Goal: Obtain resource: Obtain resource

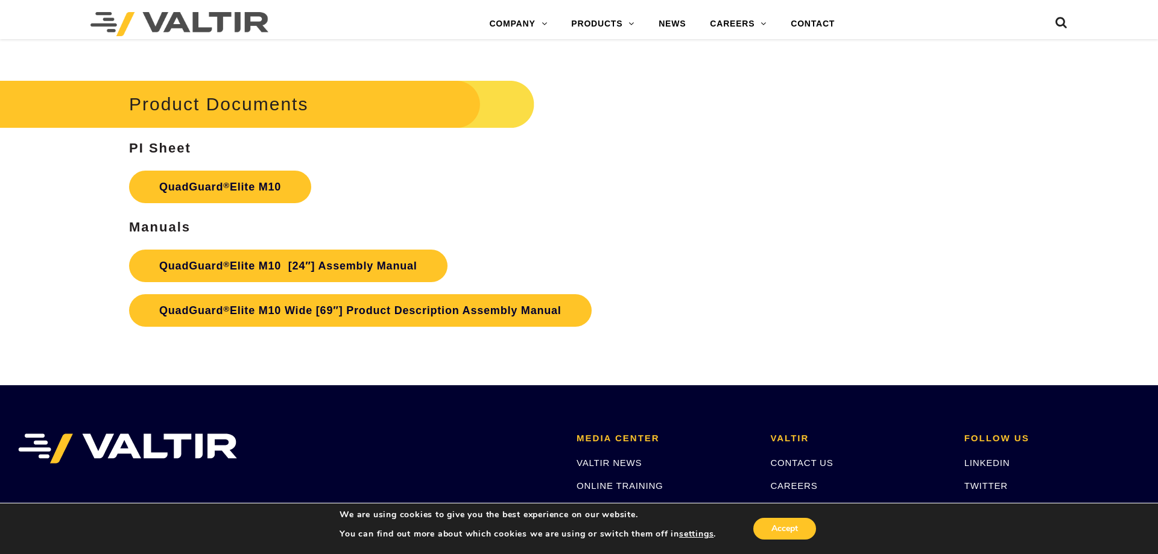
scroll to position [6458, 0]
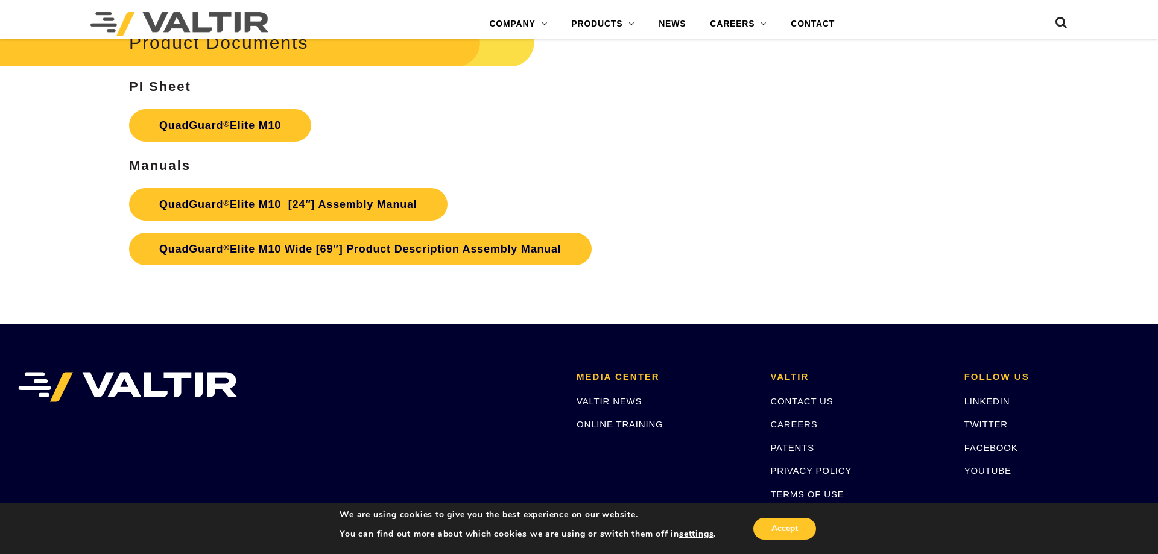
click at [559, 148] on p "QuadGuard ® Elite M10" at bounding box center [434, 125] width 610 height 45
click at [527, 206] on p "QuadGuard ® Elite M10 [24″] Assembly Manual QuadGuard ® Elite M10 Wide [69″] Pr…" at bounding box center [434, 226] width 610 height 89
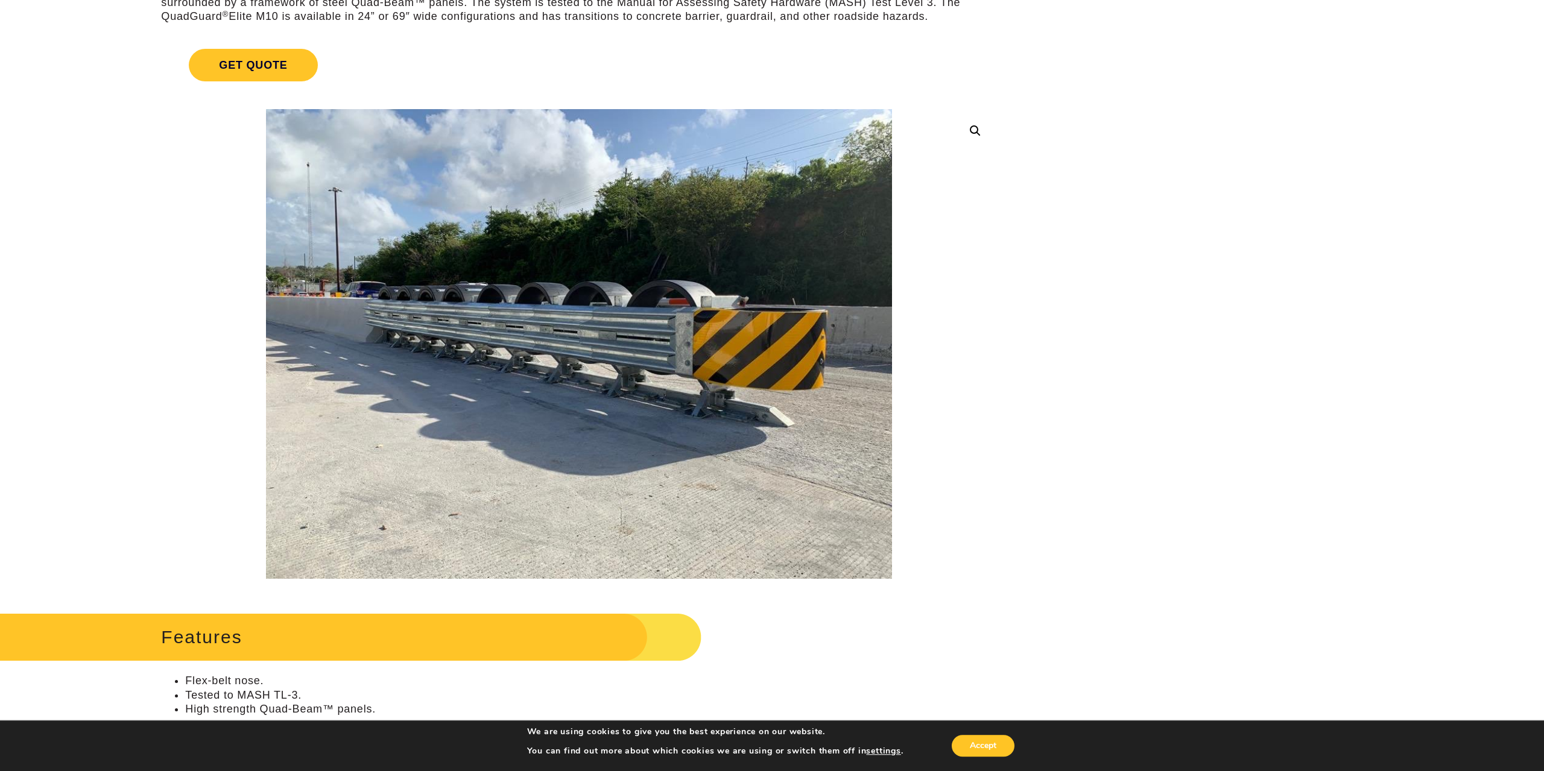
scroll to position [0, 0]
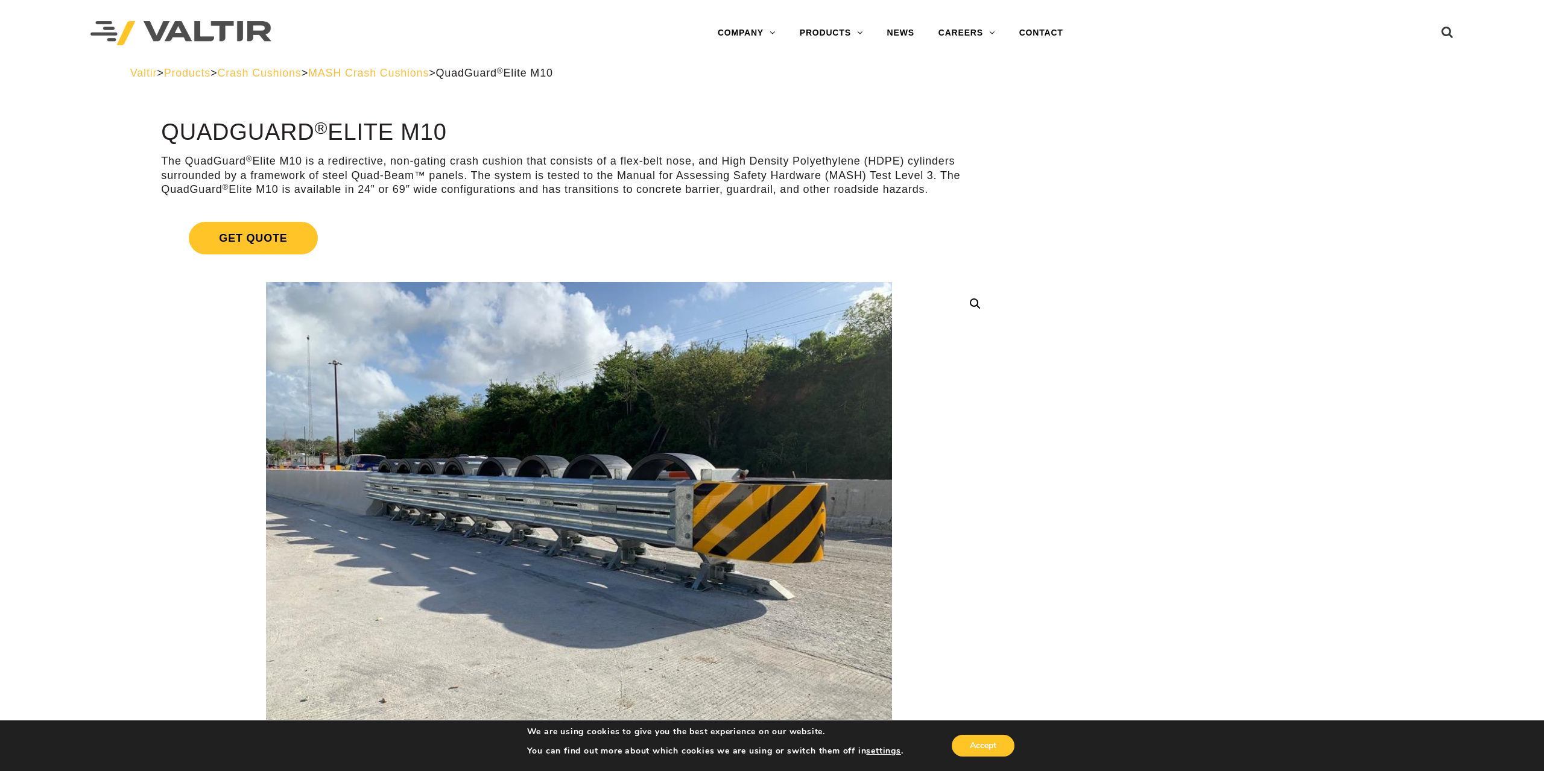
click at [421, 75] on span "MASH Crash Cushions" at bounding box center [368, 73] width 121 height 12
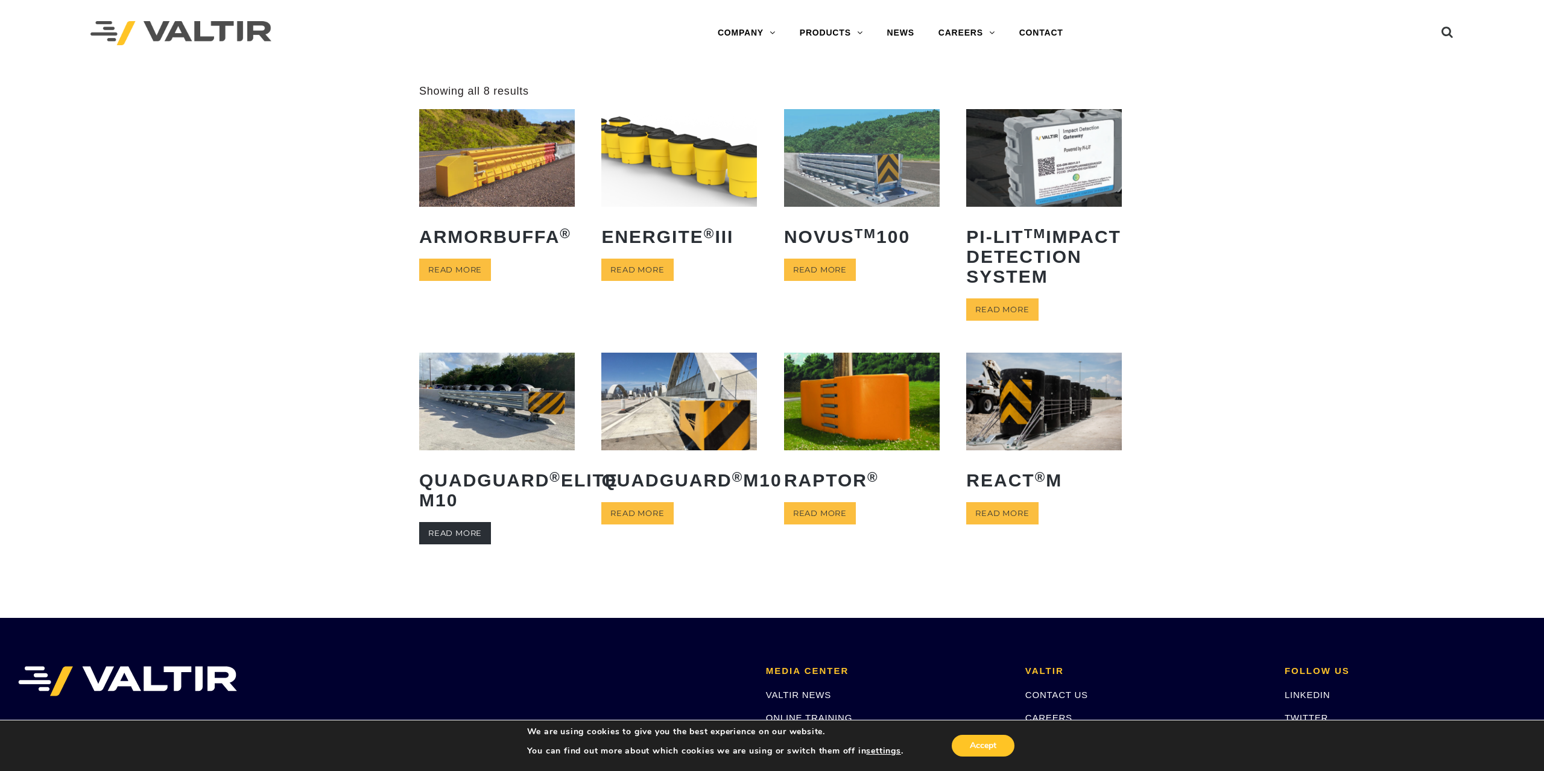
click at [465, 545] on link "Read more" at bounding box center [455, 533] width 72 height 22
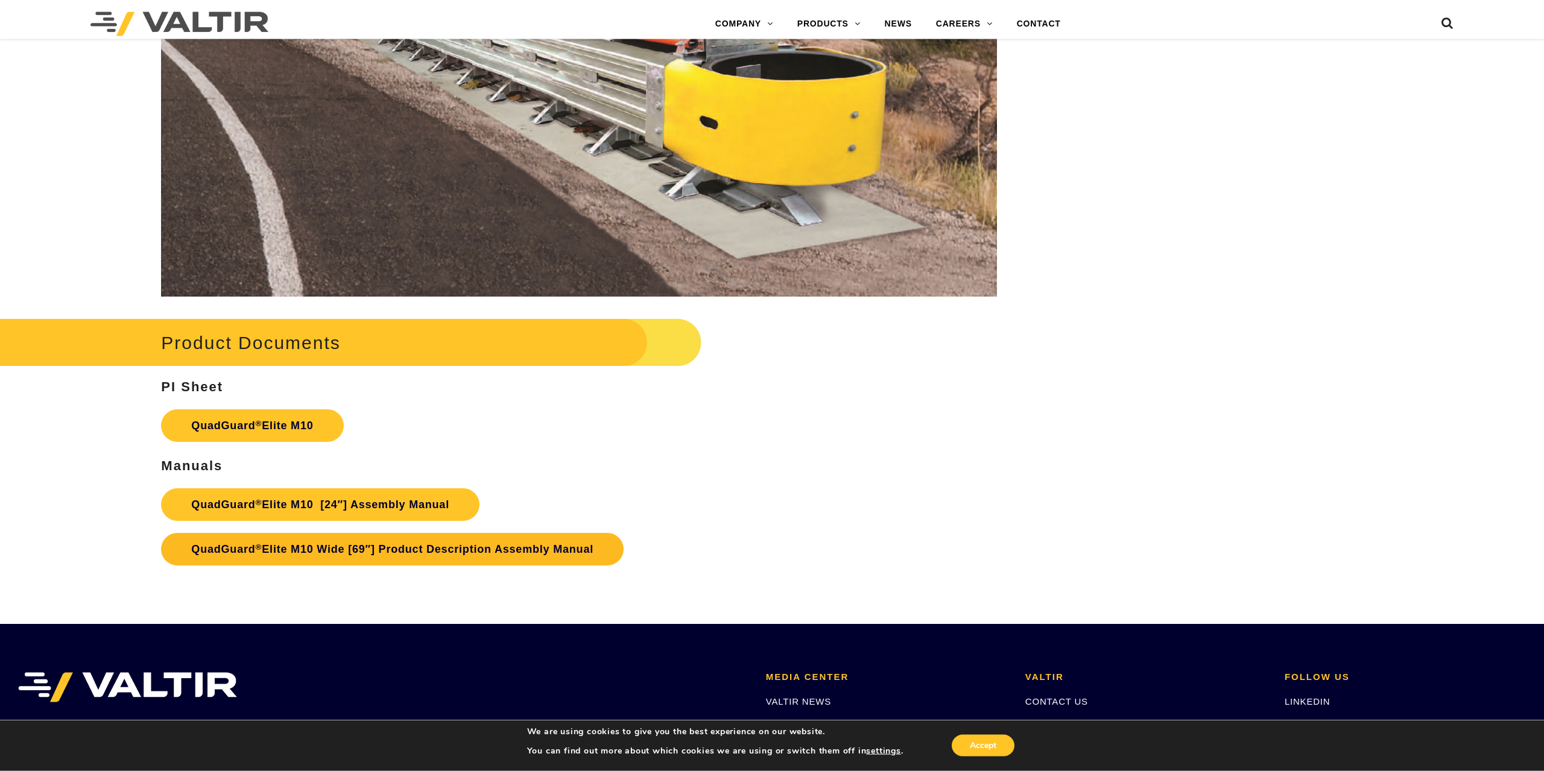
scroll to position [7124, 0]
